Goal: Transaction & Acquisition: Purchase product/service

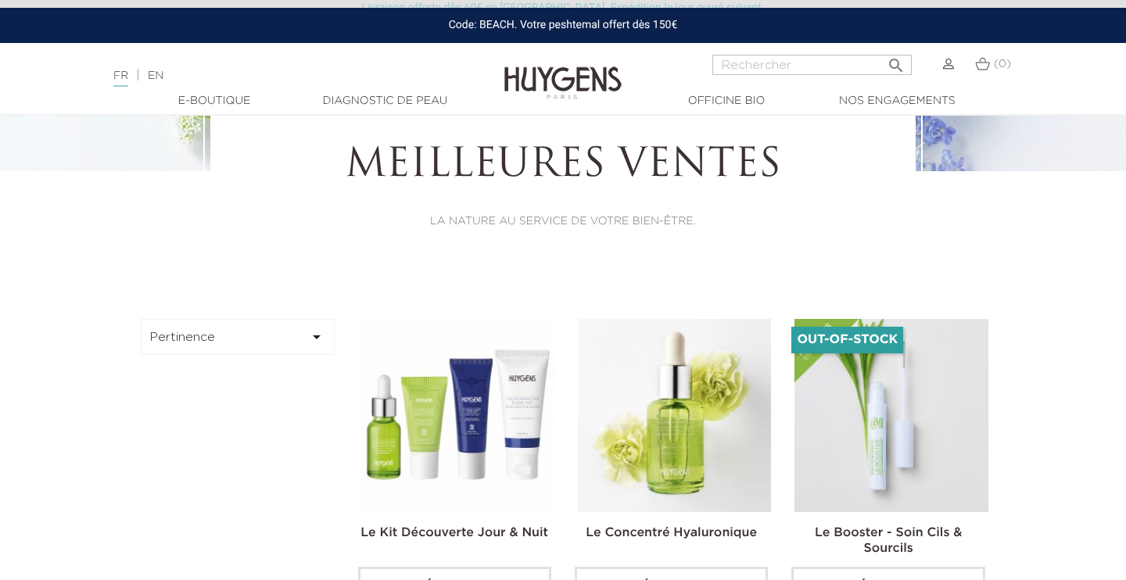
scroll to position [255, 0]
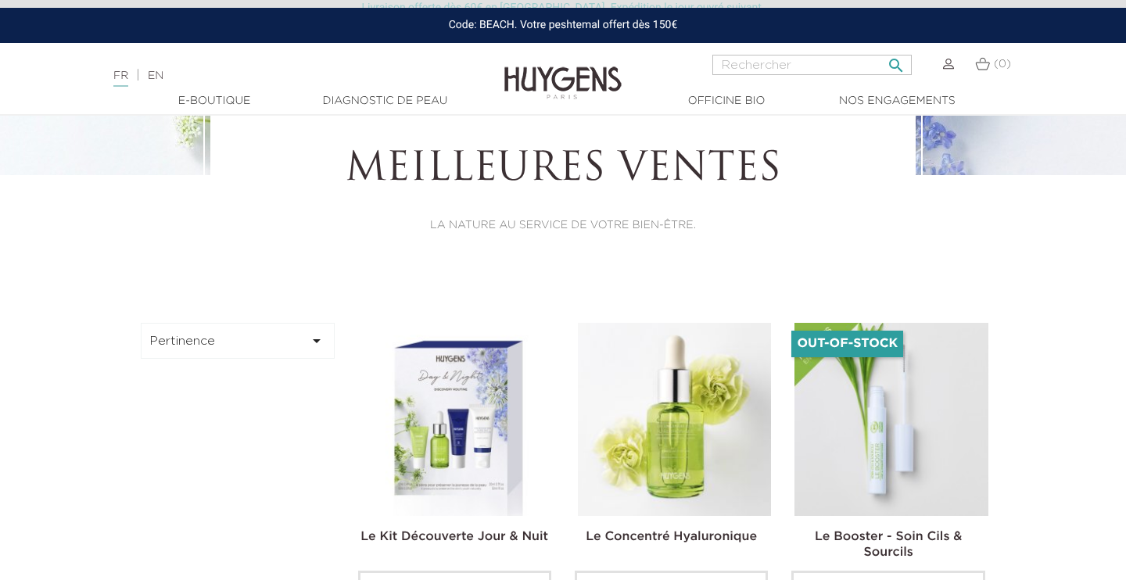
click at [757, 74] on input "Rechercher" at bounding box center [812, 65] width 199 height 20
type input "le secret solzil"
click at [882, 50] on button " Rechercher" at bounding box center [896, 60] width 28 height 21
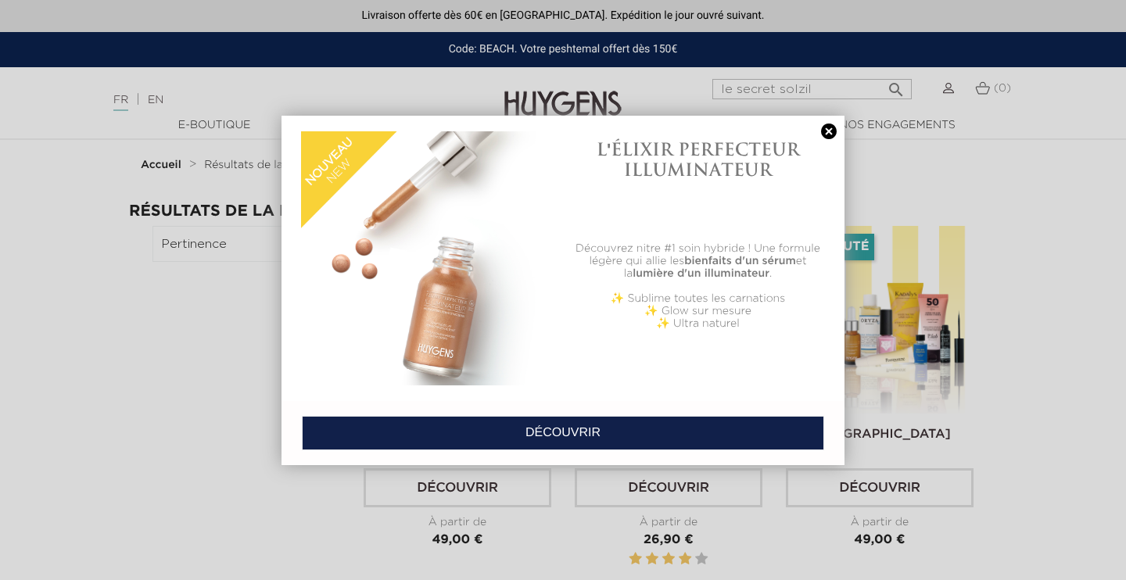
click at [835, 130] on link at bounding box center [829, 132] width 22 height 16
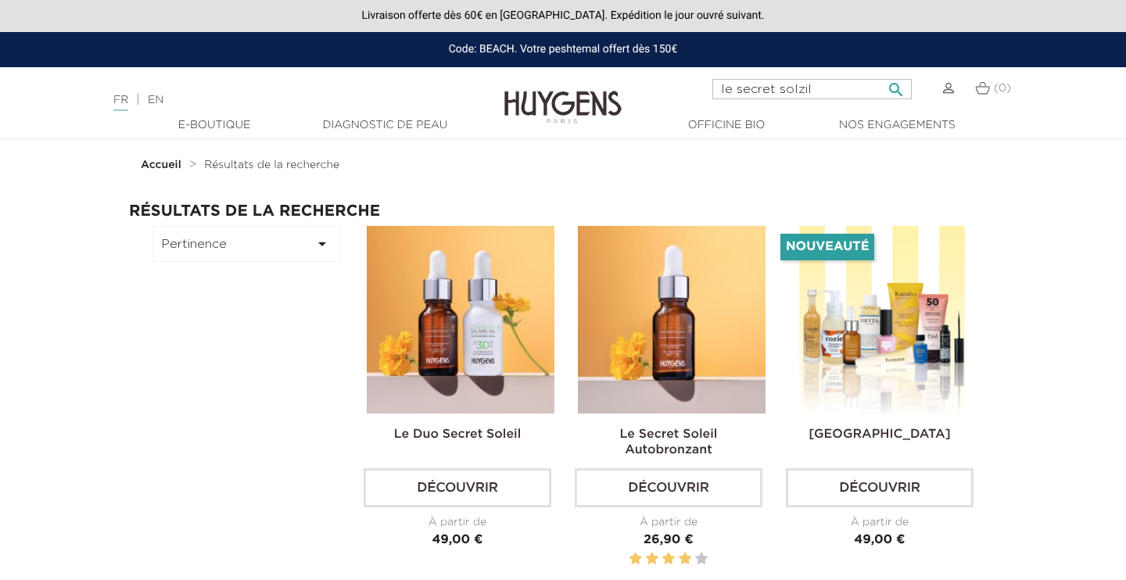
click at [817, 94] on input "le secret solzil" at bounding box center [812, 89] width 199 height 20
type input "le secret soleil autobronzant"
click at [882, 74] on button " Rechercher" at bounding box center [896, 84] width 28 height 21
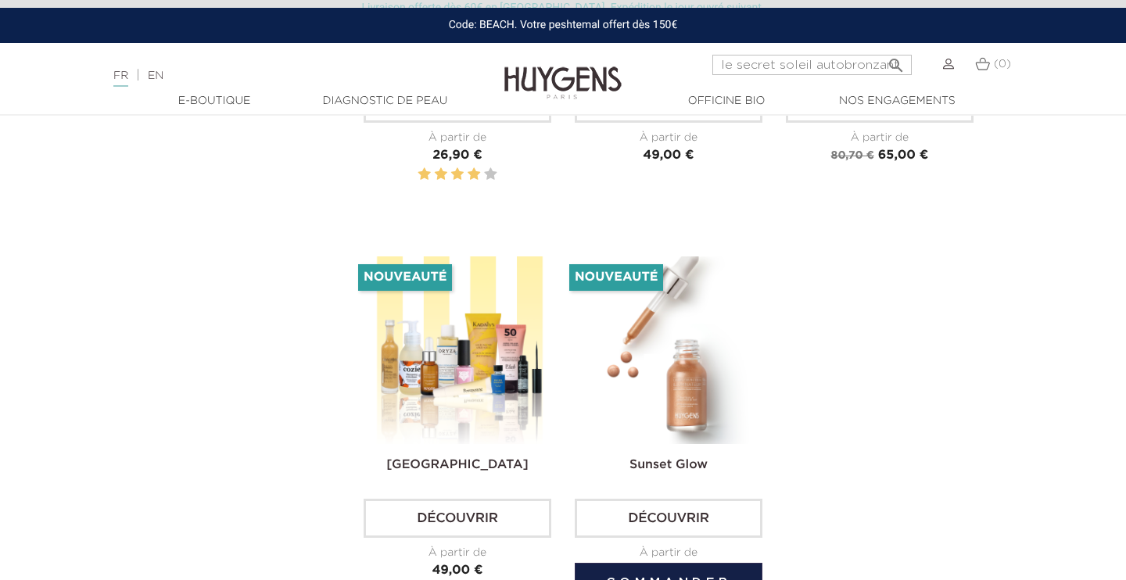
scroll to position [402, 0]
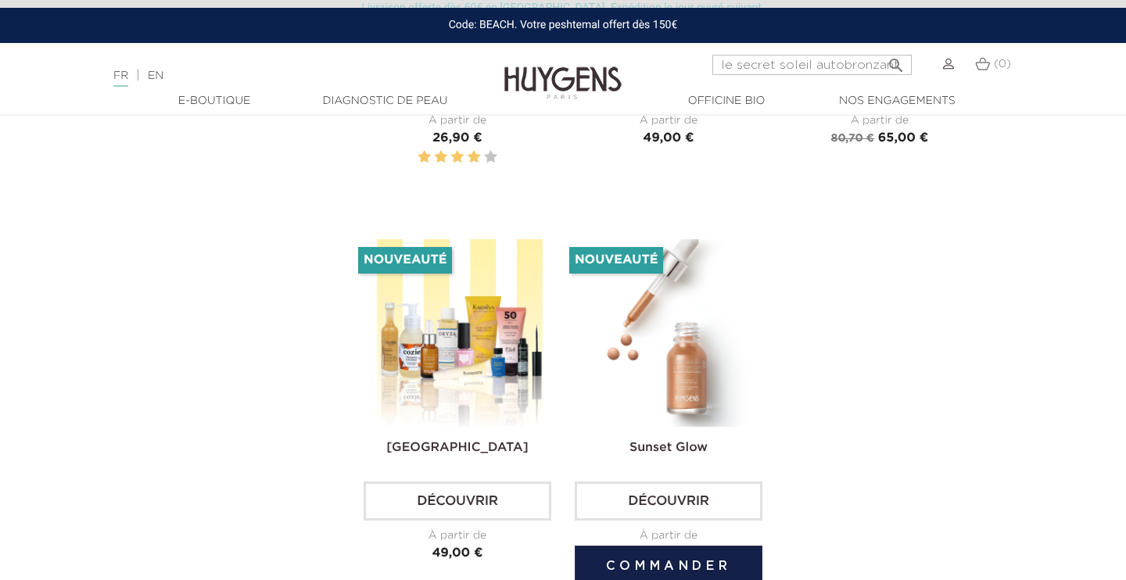
click at [652, 494] on link "Découvrir" at bounding box center [669, 501] width 188 height 39
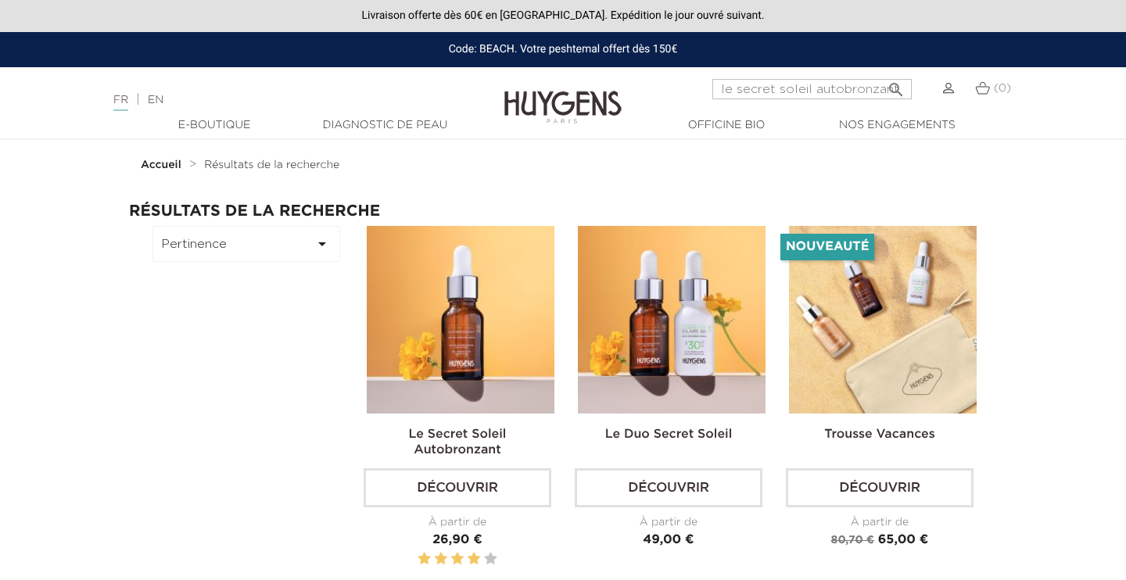
scroll to position [402, 0]
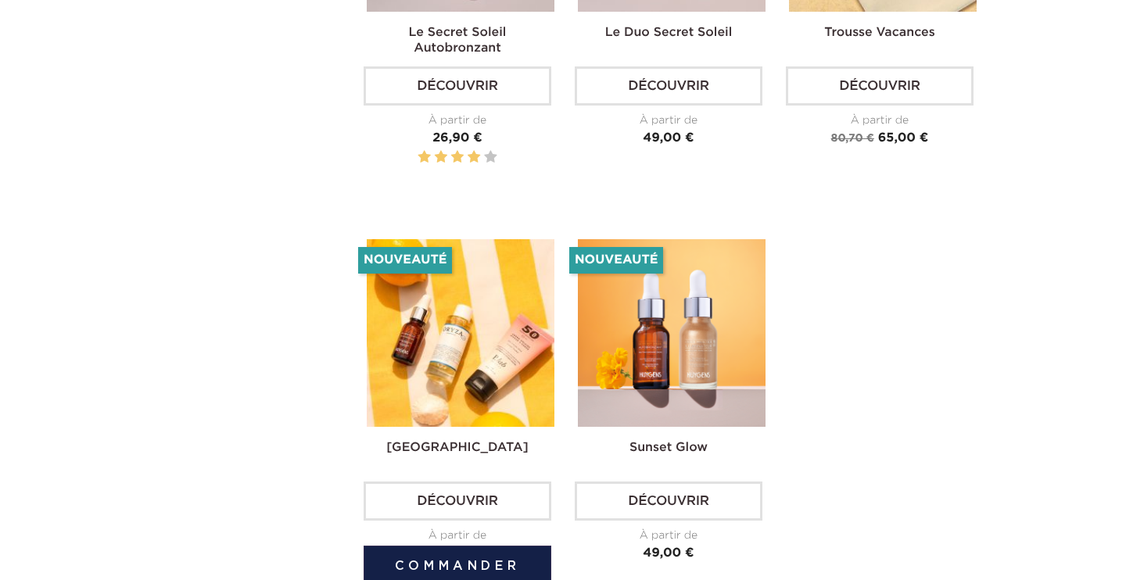
click at [406, 450] on link "[GEOGRAPHIC_DATA]" at bounding box center [457, 448] width 142 height 13
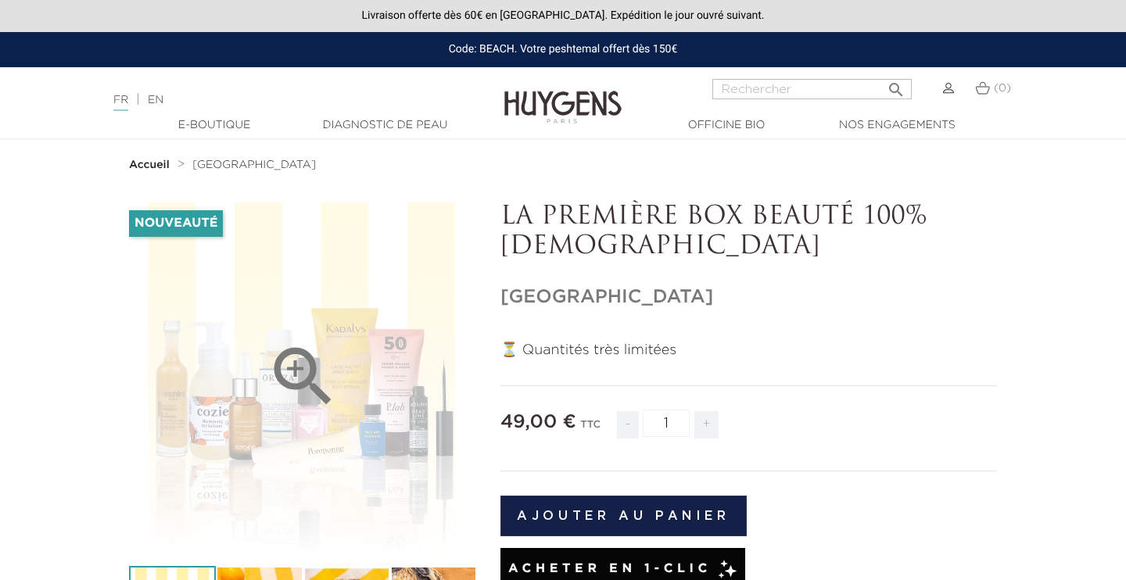
click at [222, 479] on div "" at bounding box center [303, 377] width 348 height 348
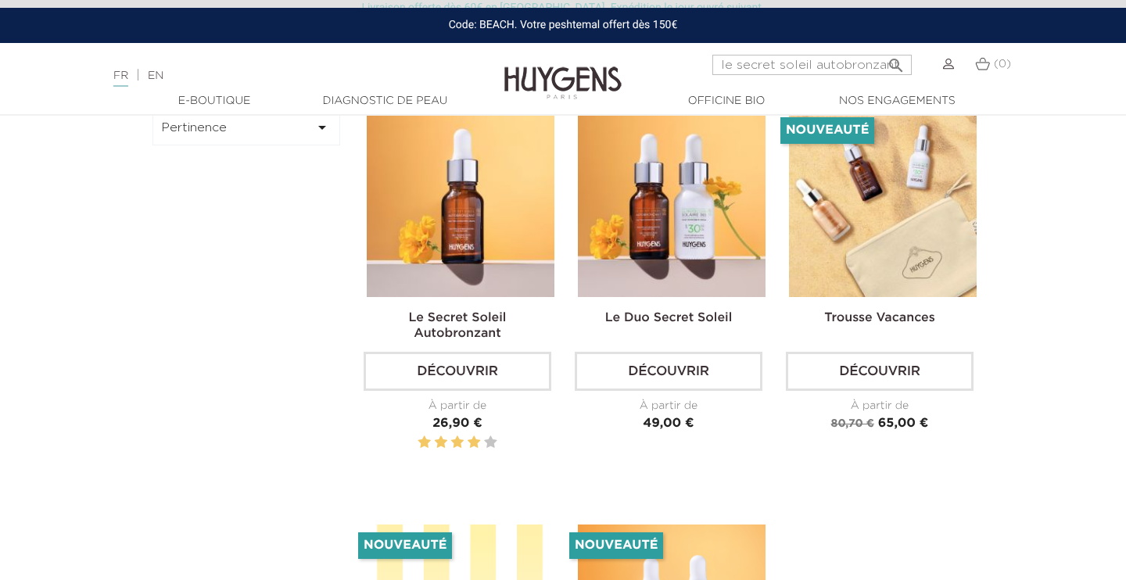
scroll to position [120, 0]
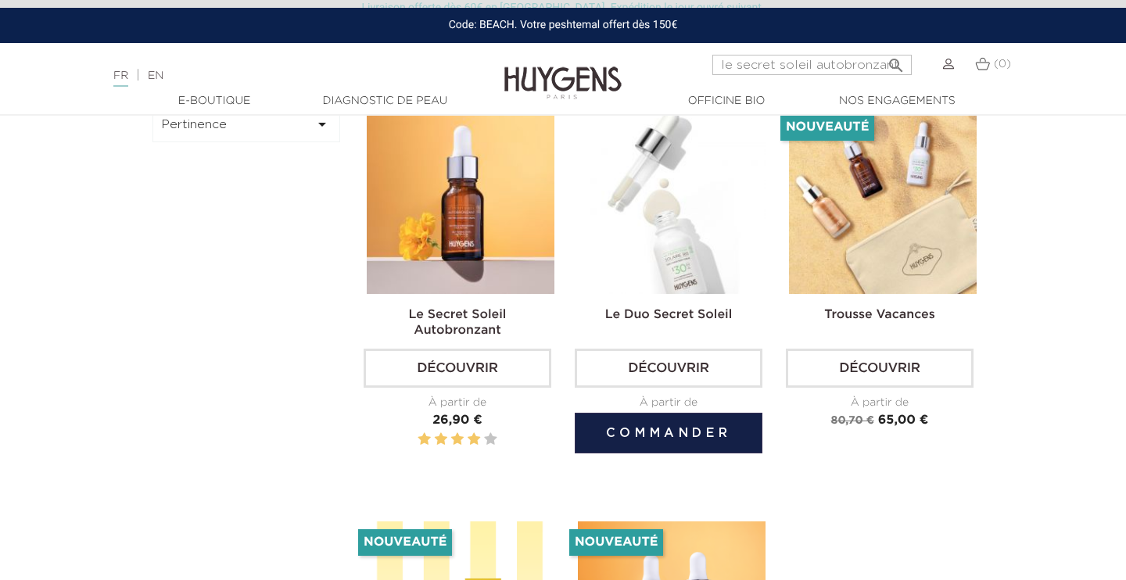
click at [625, 318] on link "Le Duo Secret Soleil" at bounding box center [668, 315] width 127 height 13
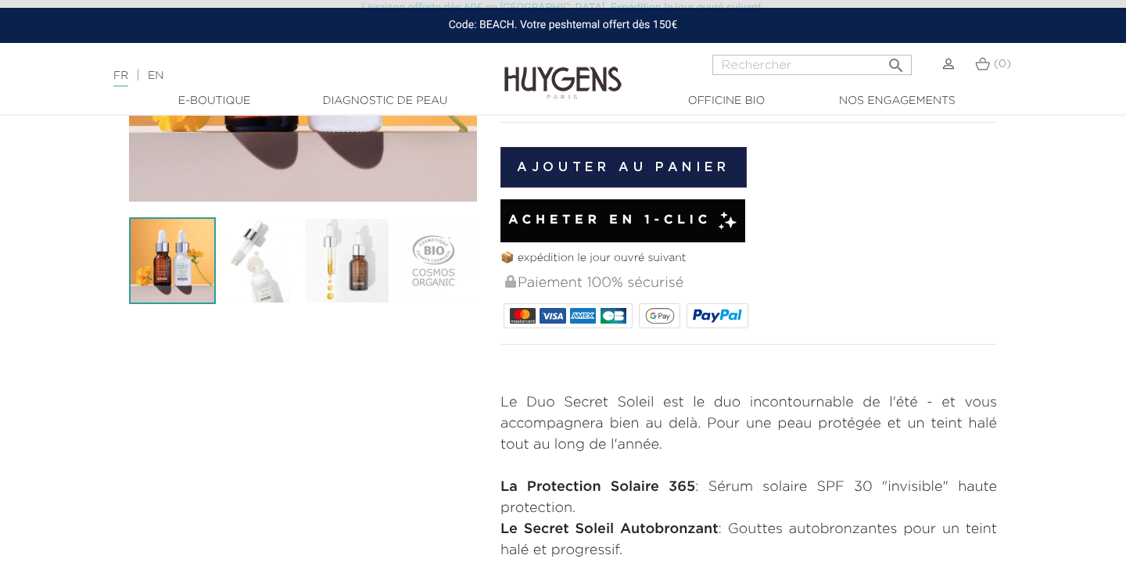
scroll to position [350, 0]
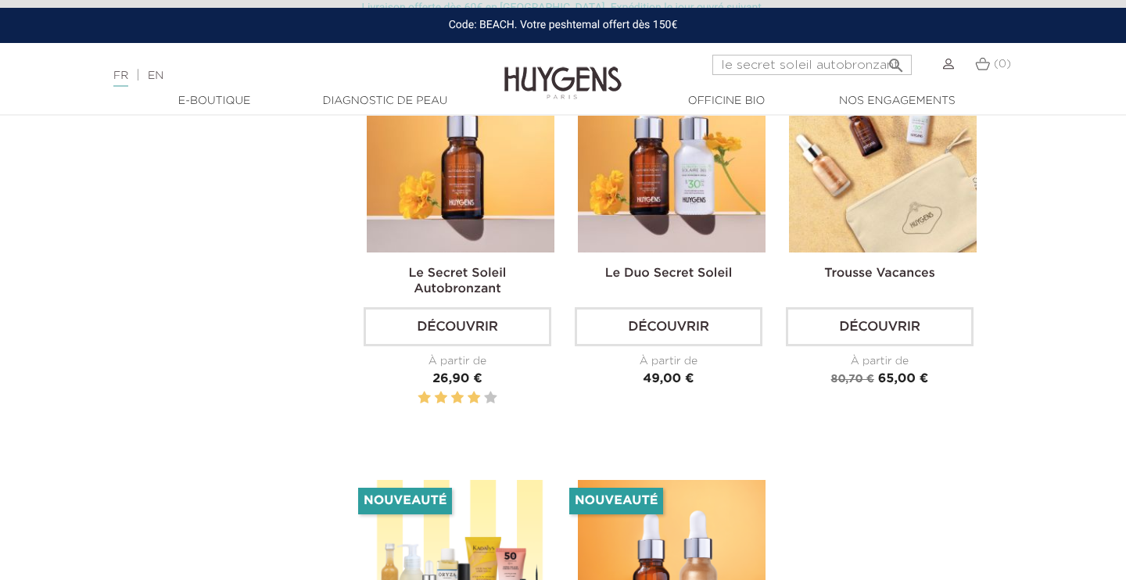
scroll to position [157, 0]
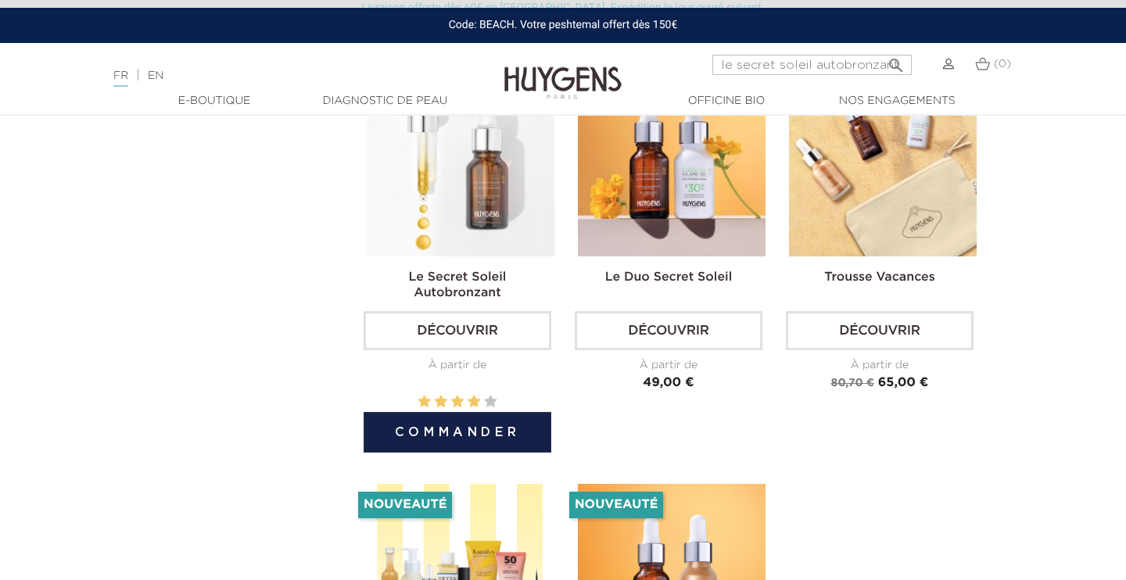
click at [445, 284] on link "Le Secret Soleil Autobronzant" at bounding box center [458, 285] width 98 height 28
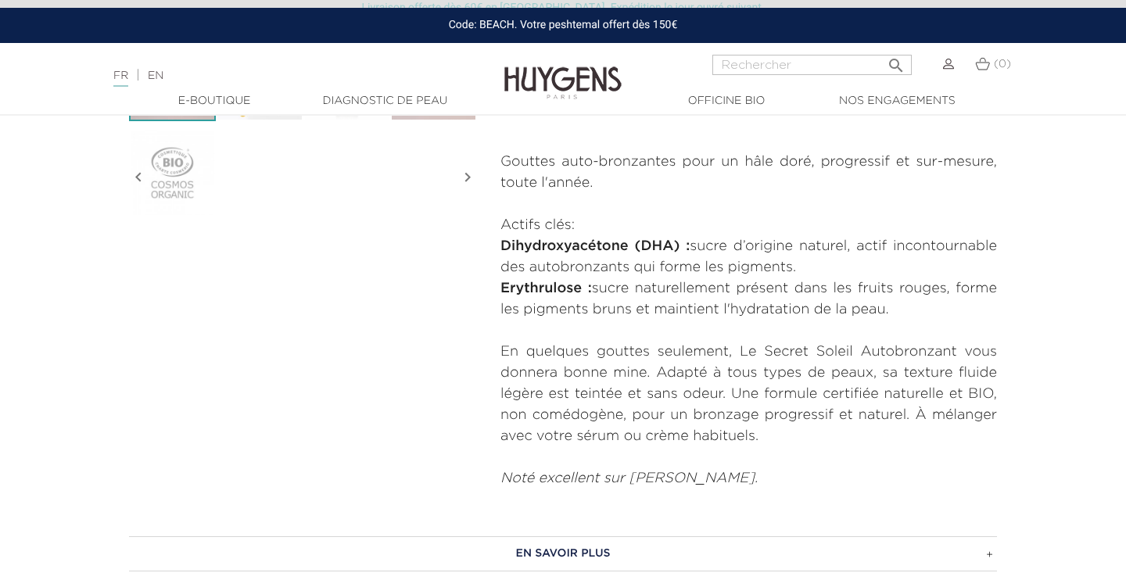
scroll to position [533, 0]
